Goal: Complete application form

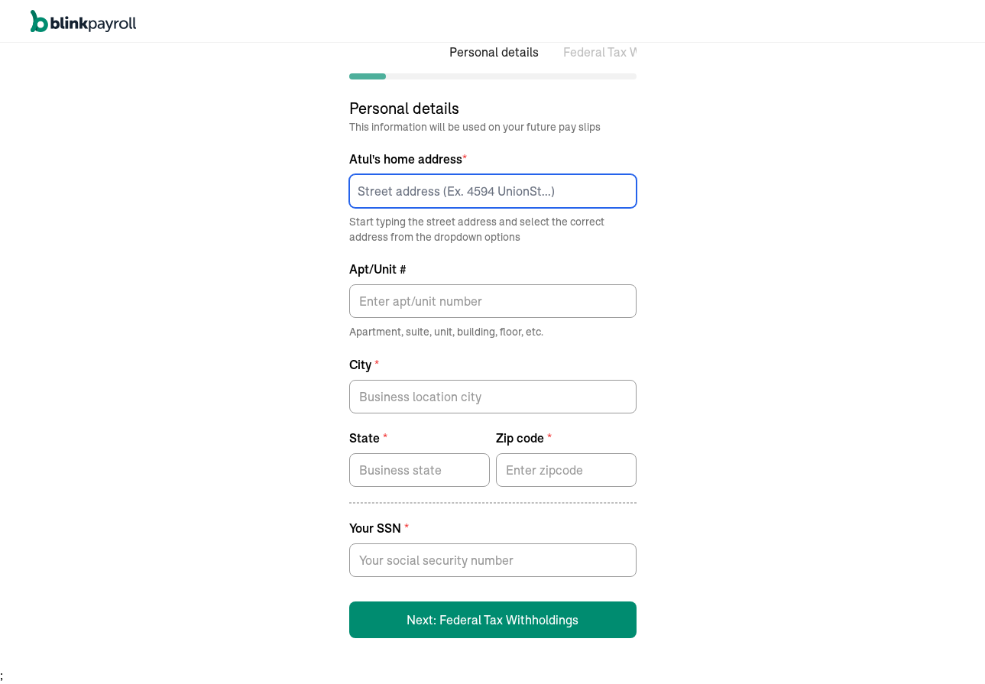
click at [416, 189] on input at bounding box center [492, 191] width 287 height 34
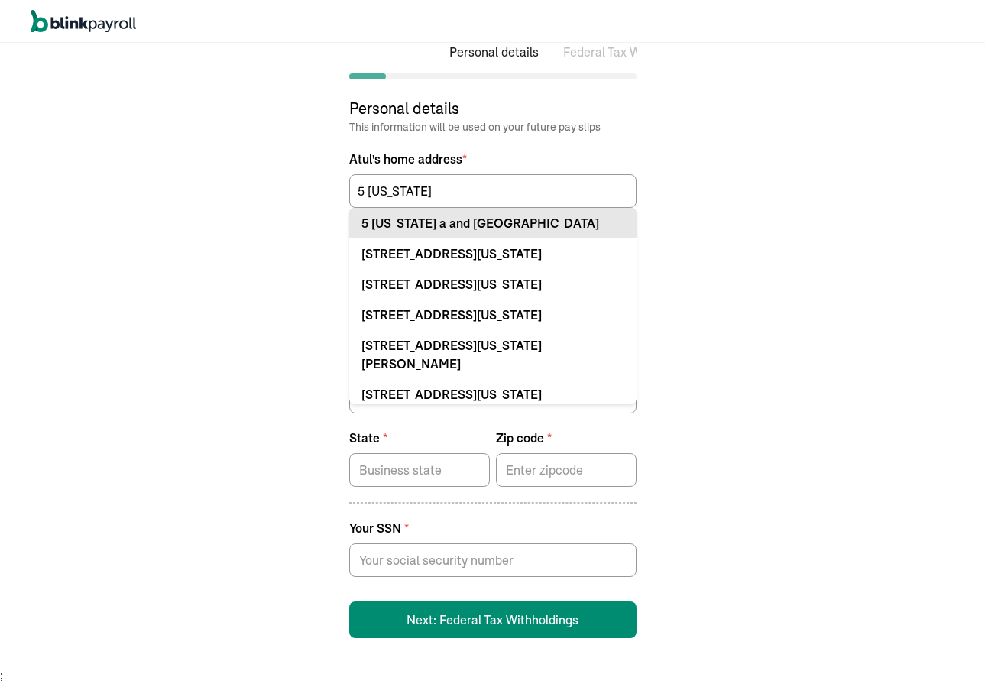
click at [471, 219] on div "5 [US_STATE] a and [GEOGRAPHIC_DATA]" at bounding box center [492, 223] width 263 height 18
type input "5 [US_STATE] a and M Univ"
type input "[GEOGRAPHIC_DATA]"
type input "77843"
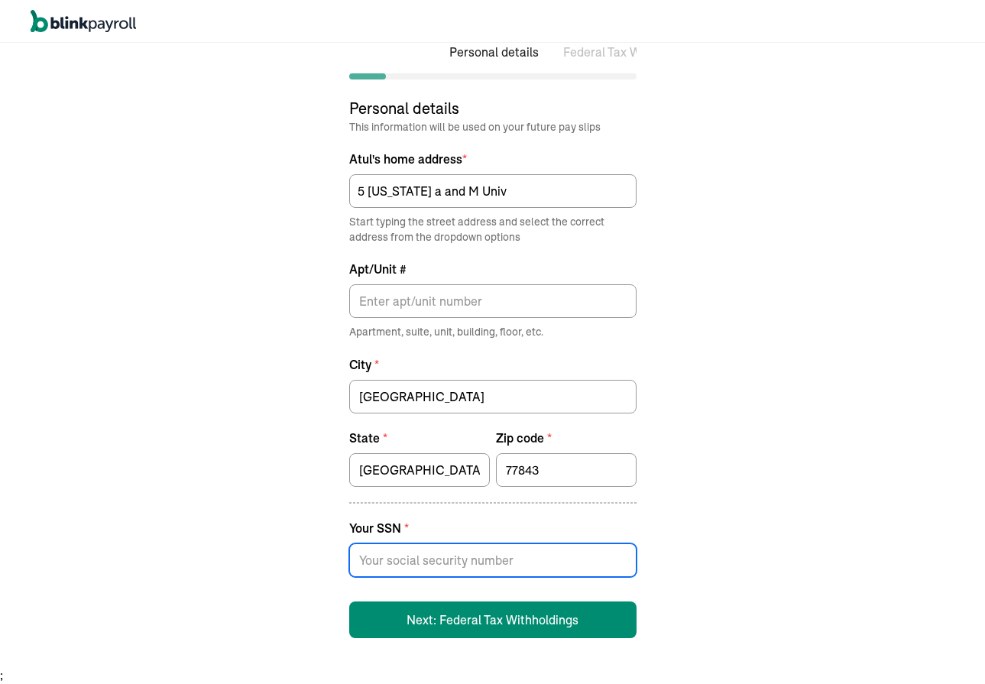
click at [438, 553] on input at bounding box center [492, 560] width 287 height 34
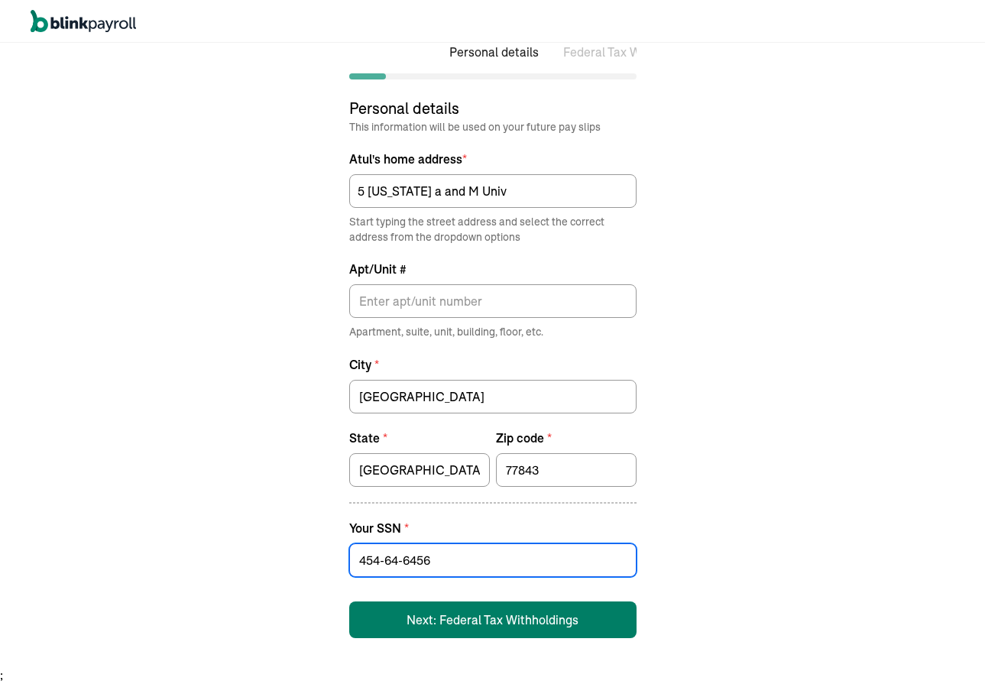
type input "454-64-6456"
click at [452, 613] on button "Next: Federal Tax Withholdings" at bounding box center [492, 619] width 287 height 37
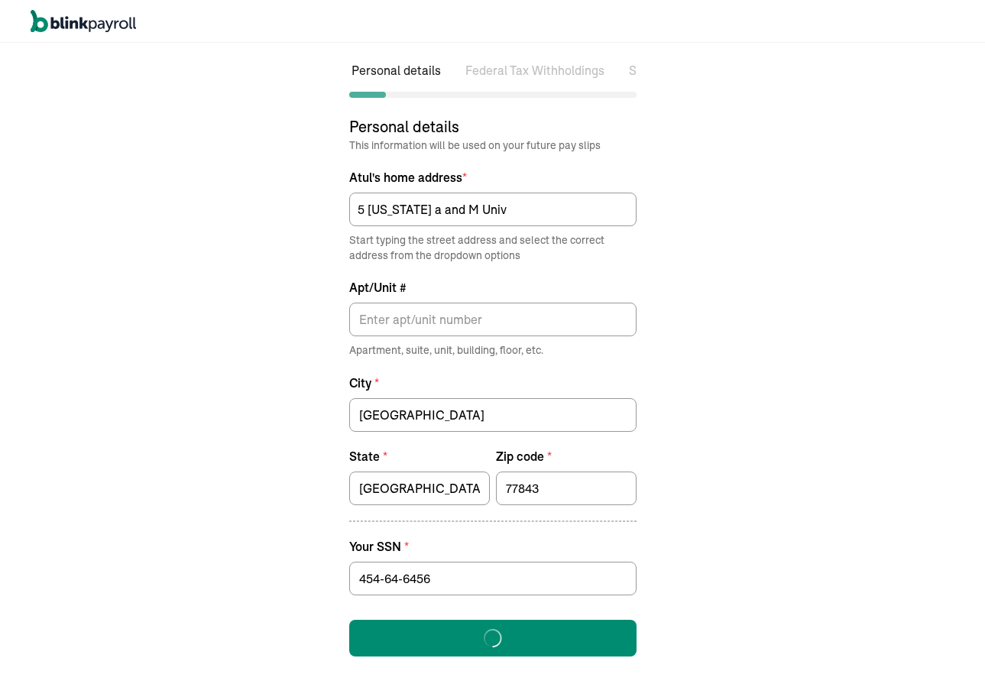
select select "S"
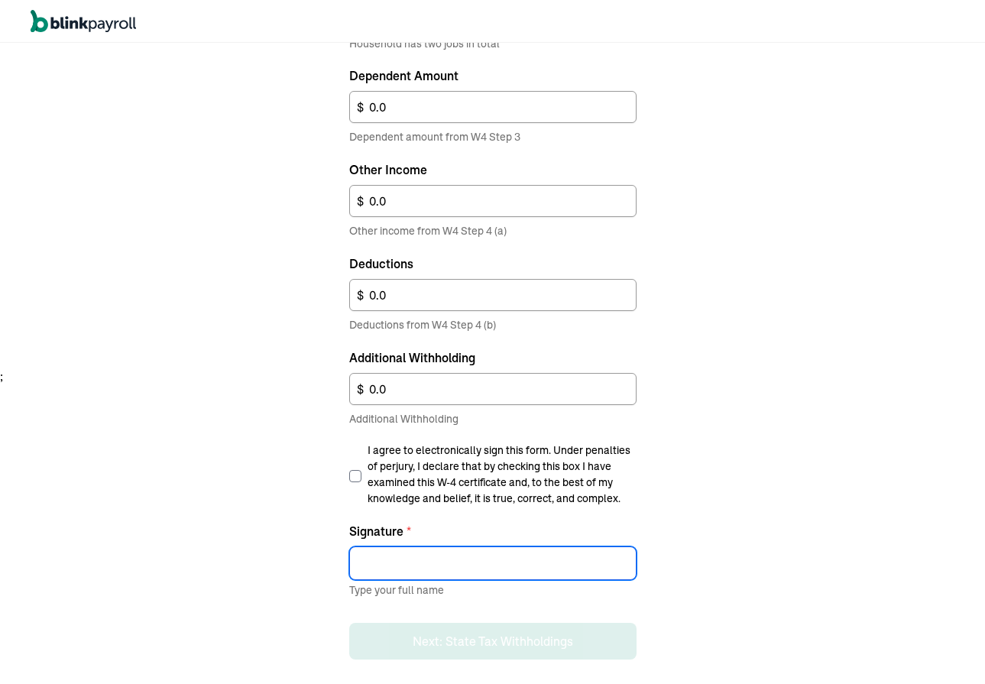
click at [417, 558] on input "Signature *" at bounding box center [492, 563] width 287 height 34
type input "Atul"
